Goal: Task Accomplishment & Management: Use online tool/utility

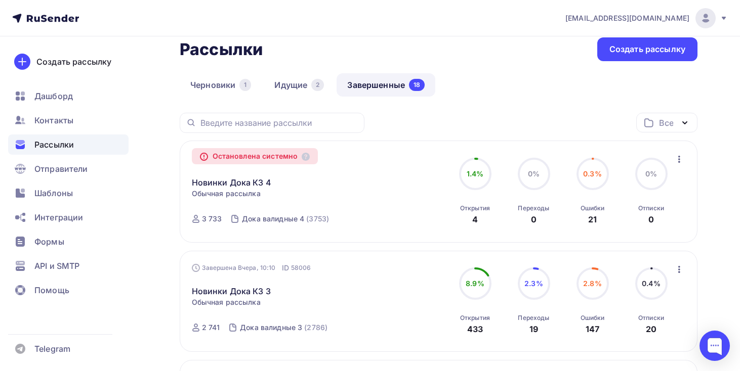
scroll to position [19, 0]
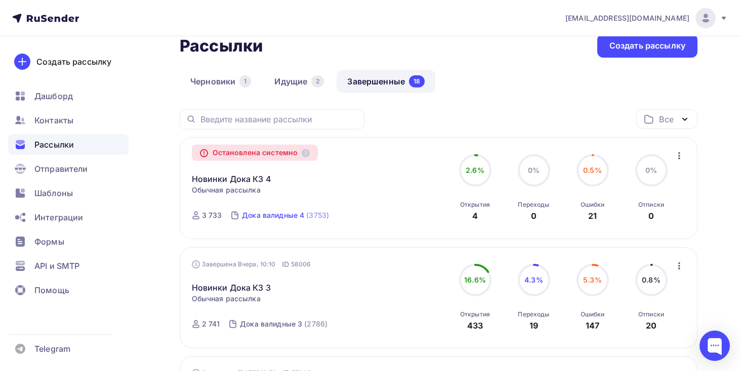
click at [284, 213] on div "Дока валидные 4" at bounding box center [273, 215] width 62 height 10
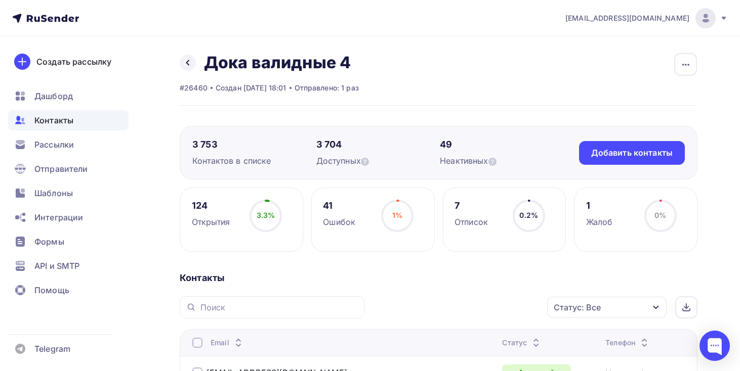
click at [682, 58] on div "button" at bounding box center [685, 64] width 23 height 23
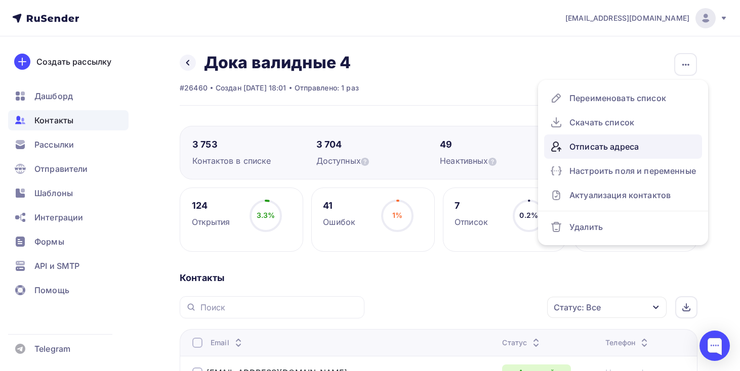
click at [627, 142] on div "Отписать адреса" at bounding box center [623, 147] width 146 height 16
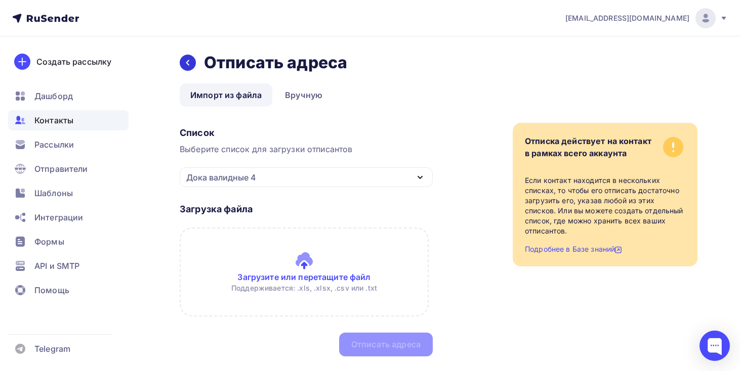
click at [189, 63] on icon at bounding box center [188, 63] width 8 height 8
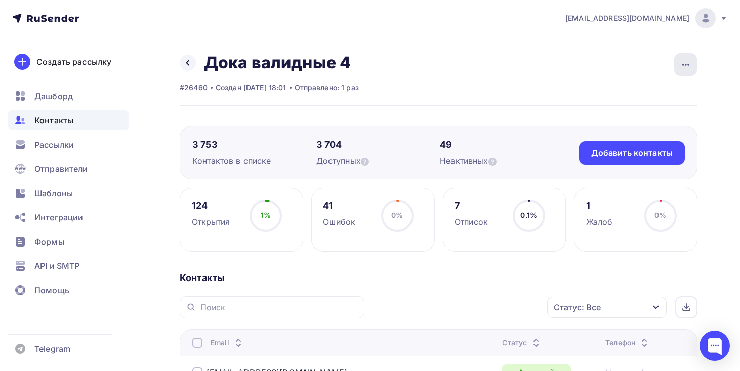
click at [684, 65] on icon "button" at bounding box center [684, 65] width 7 height 2
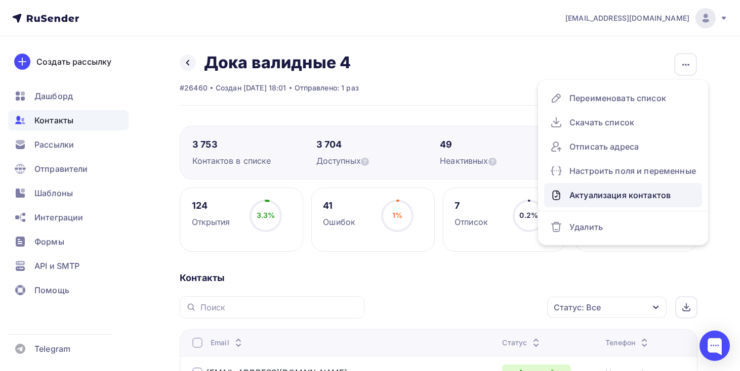
click at [625, 191] on div "Актуализация контактов" at bounding box center [623, 195] width 146 height 16
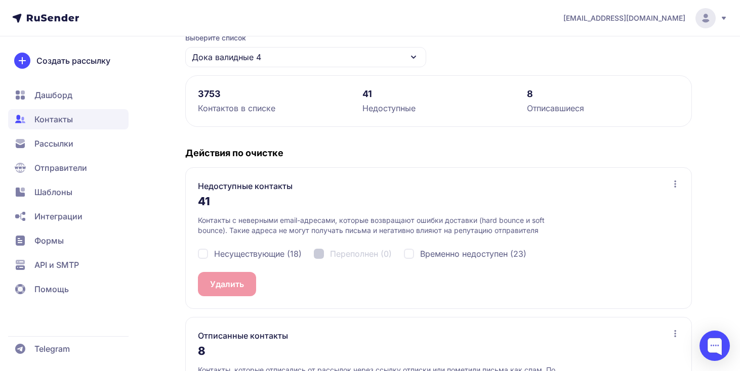
scroll to position [105, 0]
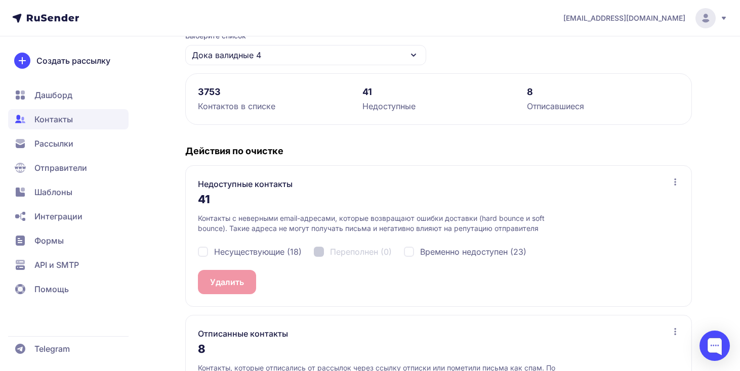
click at [233, 244] on div "Несуществующие (18) Переполнен (0) Временно недоступен (23)" at bounding box center [438, 252] width 481 height 36
click at [235, 252] on span "Несуществующие (18)" at bounding box center [258, 252] width 88 height 12
checkbox input "true"
click at [455, 250] on span "Временно недоступен (23)" at bounding box center [473, 252] width 106 height 12
checkbox input "true"
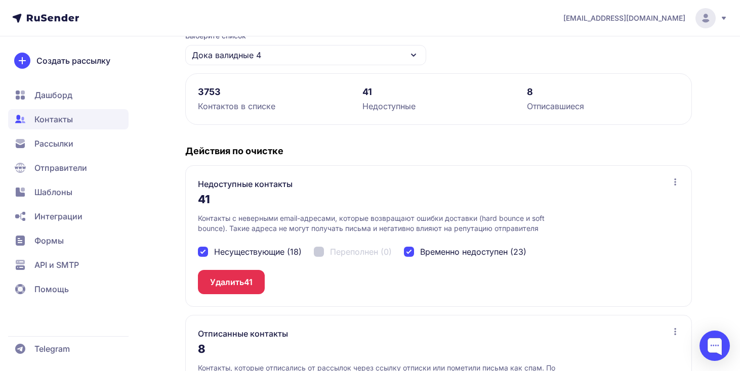
click at [252, 277] on span "41" at bounding box center [248, 282] width 9 height 12
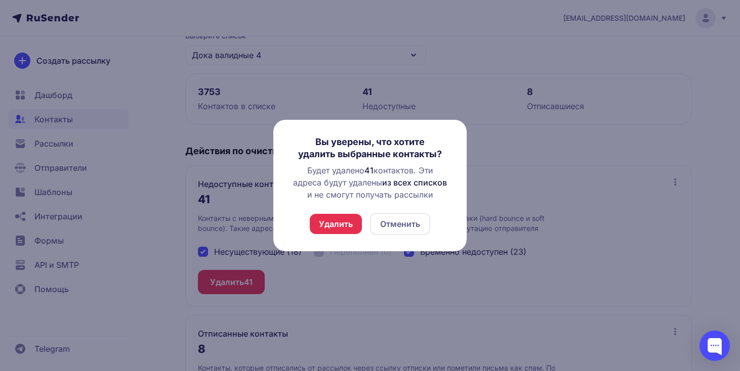
click at [336, 236] on div "Вы уверены, что хотите удалить выбранные контакты? Будет удалено 41 контактов. …" at bounding box center [369, 186] width 193 height 132
click at [337, 229] on button "Удалить" at bounding box center [336, 224] width 52 height 20
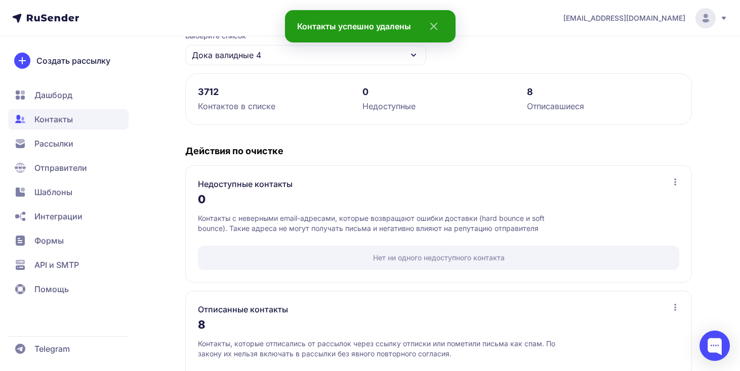
scroll to position [178, 0]
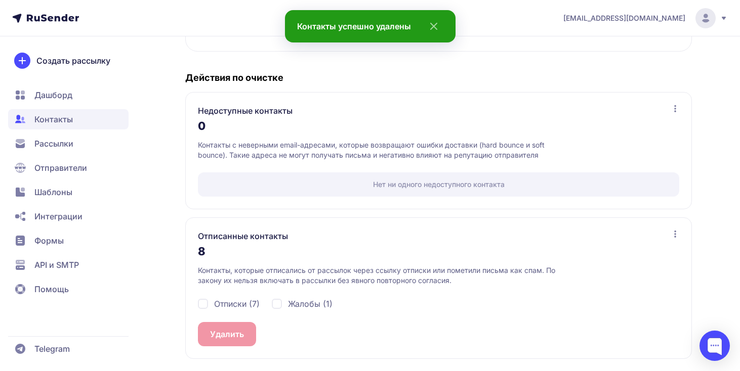
click at [244, 308] on span "Отписки (7)" at bounding box center [237, 304] width 46 height 12
checkbox input "true"
click at [282, 308] on div "Жалобы (1)" at bounding box center [302, 304] width 61 height 12
checkbox input "true"
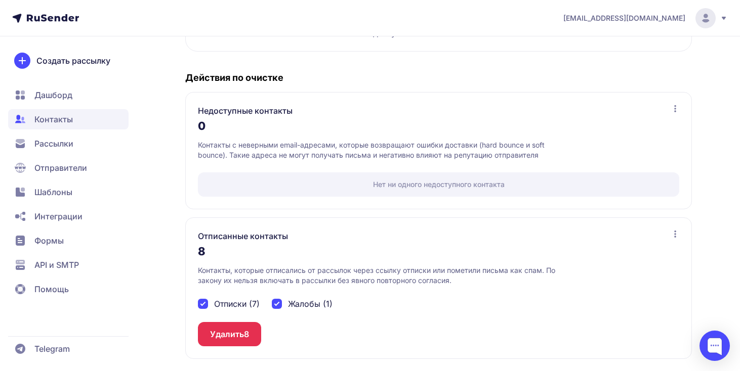
click at [239, 338] on button "Удалить 8" at bounding box center [229, 334] width 63 height 24
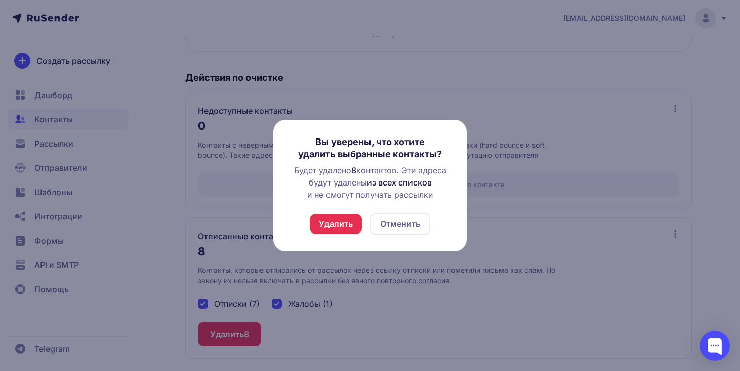
click at [336, 226] on button "Удалить" at bounding box center [336, 224] width 52 height 20
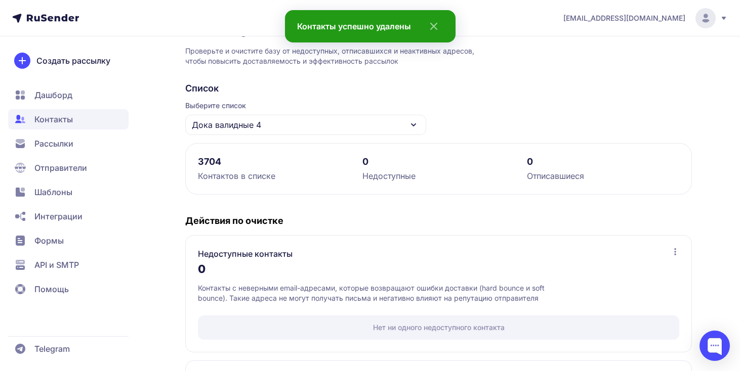
scroll to position [0, 0]
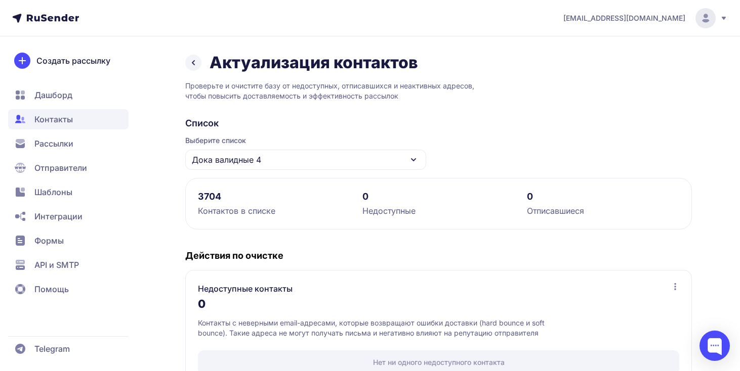
click at [90, 138] on span "Рассылки" at bounding box center [68, 144] width 120 height 20
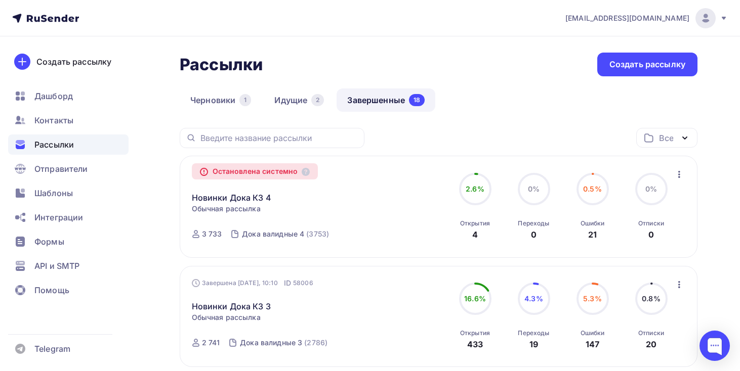
click at [678, 179] on icon "button" at bounding box center [679, 174] width 12 height 12
click at [663, 206] on div "Копировать в новую" at bounding box center [633, 201] width 104 height 12
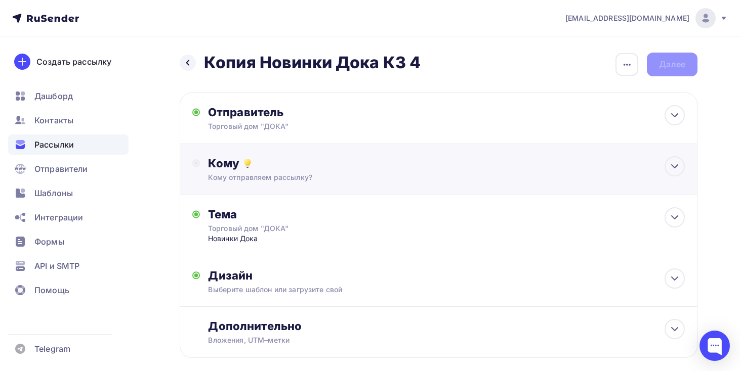
click at [303, 187] on div "Кому Кому отправляем рассылку? Списки получателей Выберите список Все списки id…" at bounding box center [438, 169] width 517 height 51
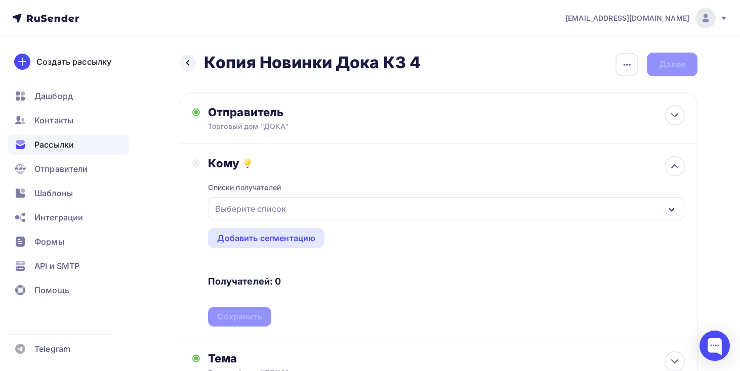
click at [292, 215] on div "Выберите список" at bounding box center [445, 208] width 475 height 23
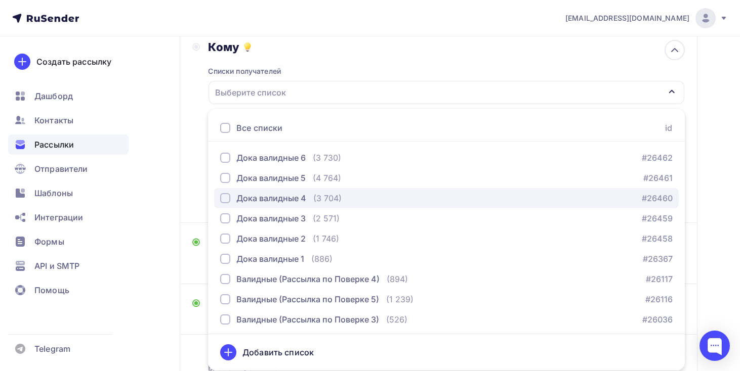
click at [330, 195] on div "(3 704)" at bounding box center [327, 198] width 28 height 12
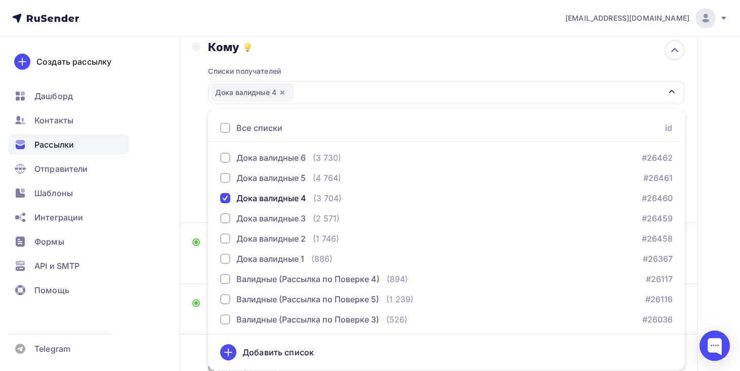
click at [164, 240] on div "Назад Копия Новинки Дока КЗ 4 Копия Новинки Дока КЗ 4 Закончить позже Переимено…" at bounding box center [370, 185] width 740 height 531
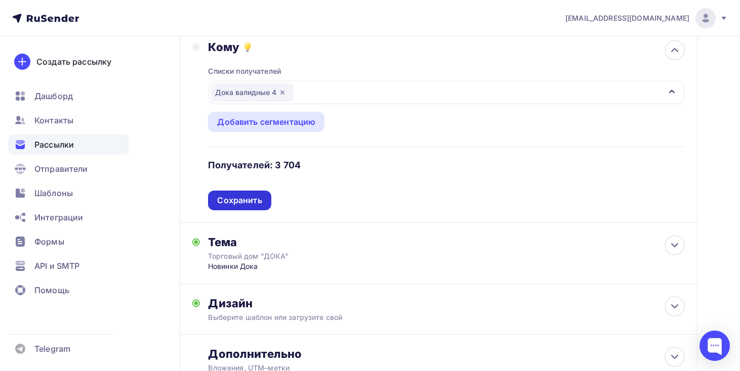
click at [250, 197] on div "Сохранить" at bounding box center [239, 201] width 45 height 12
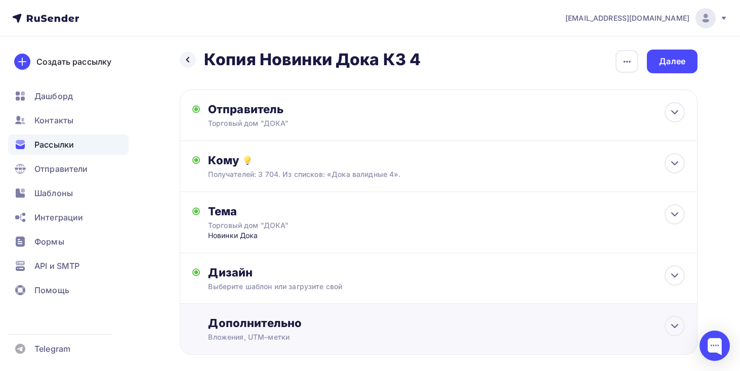
scroll to position [0, 0]
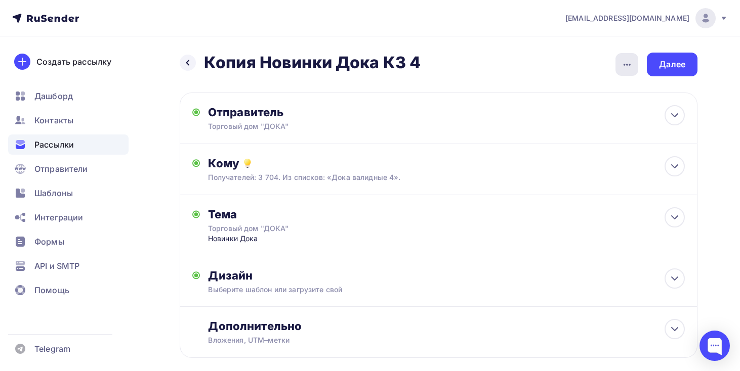
click at [622, 63] on icon "button" at bounding box center [627, 65] width 12 height 12
click at [570, 116] on div "Переименовать рассылку" at bounding box center [572, 116] width 125 height 12
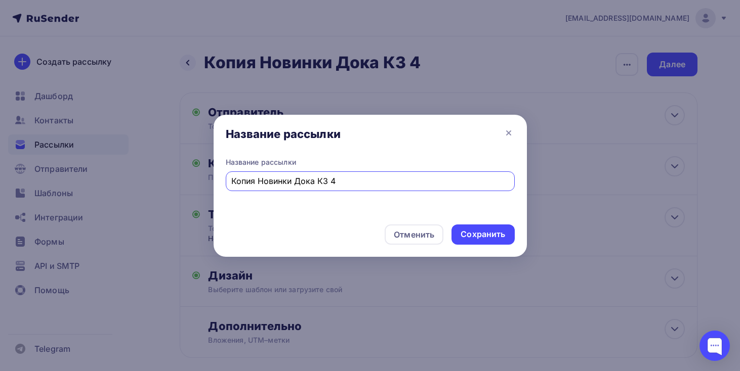
drag, startPoint x: 259, startPoint y: 182, endPoint x: 167, endPoint y: 182, distance: 92.1
click at [167, 182] on div "Название рассылки Название рассылки Копия Новинки Дока КЗ 4 Отменить Сохранить" at bounding box center [370, 185] width 740 height 371
click at [317, 185] on input "Новинки Дока КЗ 4" at bounding box center [369, 181] width 277 height 12
type input "Новинки Дока КЗ 4 повтор"
click at [475, 226] on div "Сохранить" at bounding box center [482, 235] width 63 height 20
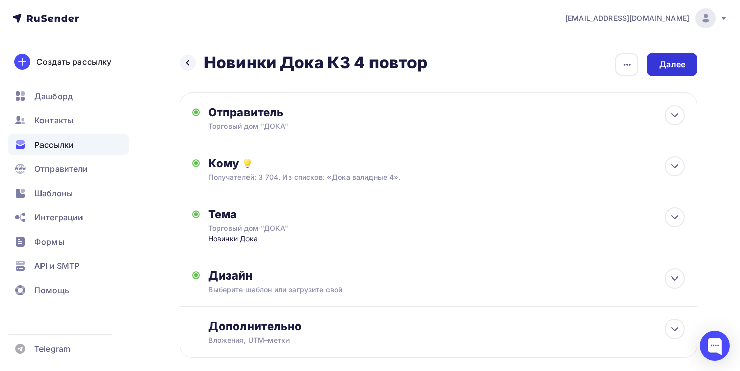
click at [662, 60] on div "Далее" at bounding box center [672, 65] width 26 height 12
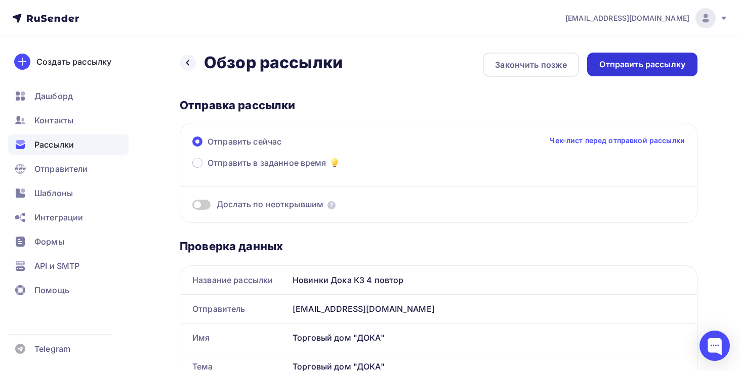
click at [642, 67] on div "Отправить рассылку" at bounding box center [642, 65] width 86 height 12
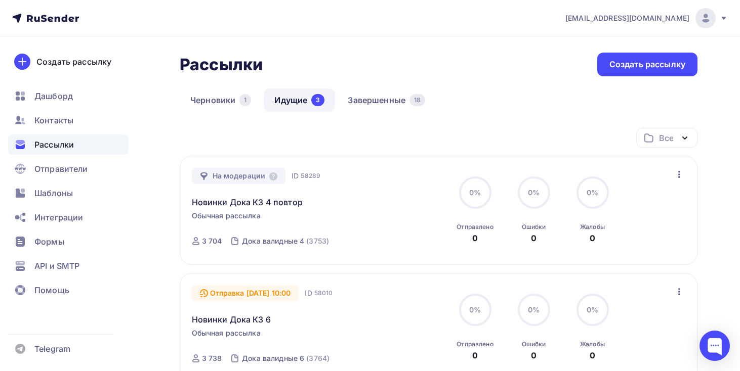
click at [322, 102] on div "3" at bounding box center [317, 100] width 13 height 12
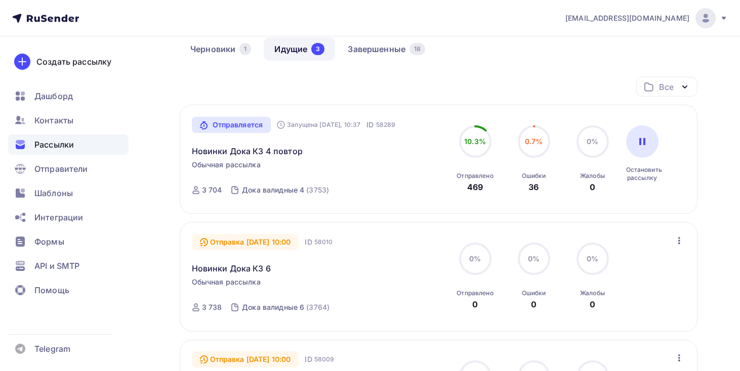
scroll to position [52, 0]
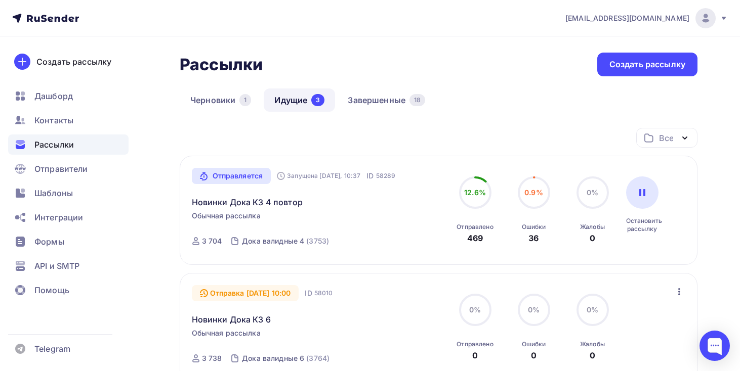
click at [395, 133] on div "Все Все папки Создать новую папку" at bounding box center [438, 142] width 517 height 28
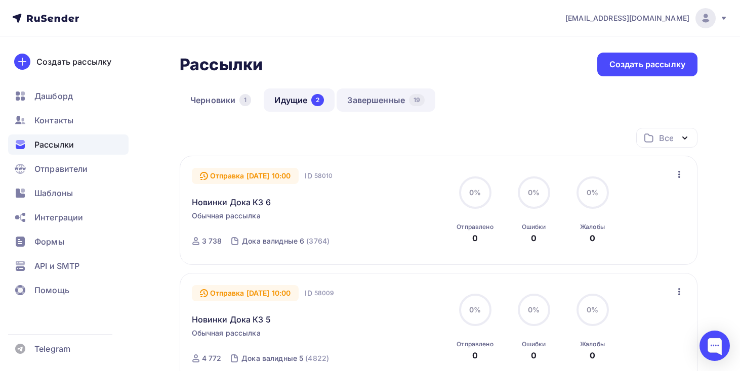
click at [391, 99] on link "Завершенные 19" at bounding box center [385, 100] width 99 height 23
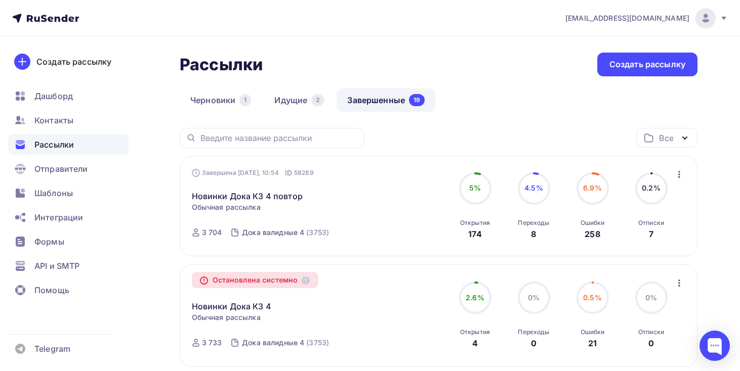
click at [373, 320] on div "Остановлена системно Новинки Дока КЗ 4 Копировать в новую Обычная рассылка Заве…" at bounding box center [307, 316] width 231 height 78
